Goal: Find specific page/section

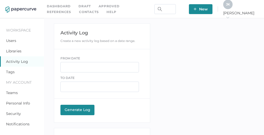
click at [79, 12] on link "Contacts" at bounding box center [89, 12] width 20 height 6
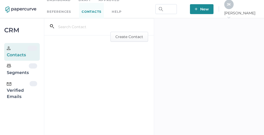
click at [13, 97] on div "Verified Emails" at bounding box center [18, 90] width 23 height 19
